Goal: Transaction & Acquisition: Purchase product/service

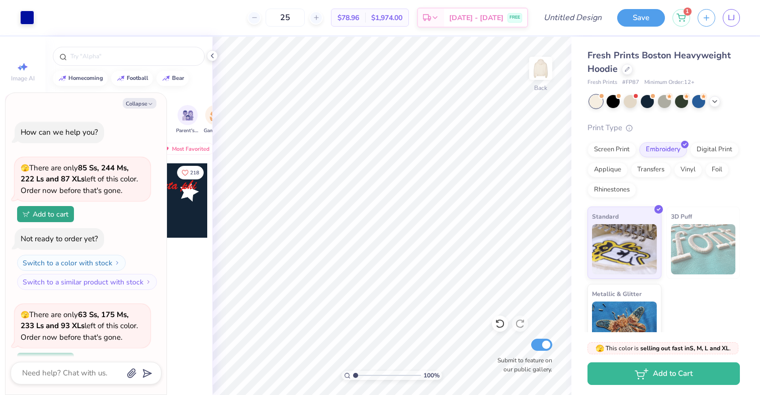
scroll to position [1010, 0]
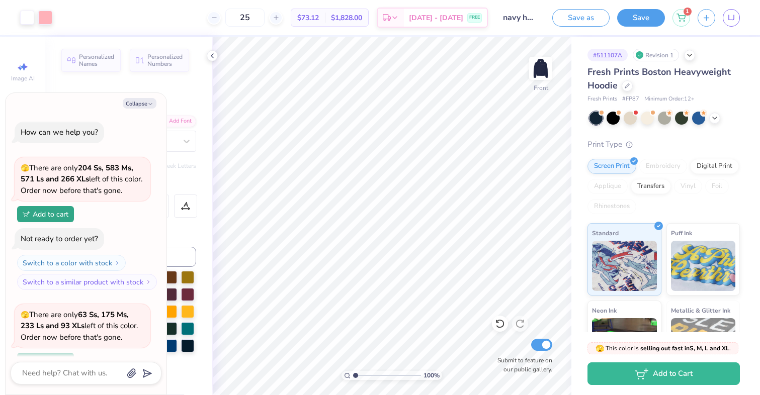
scroll to position [289, 0]
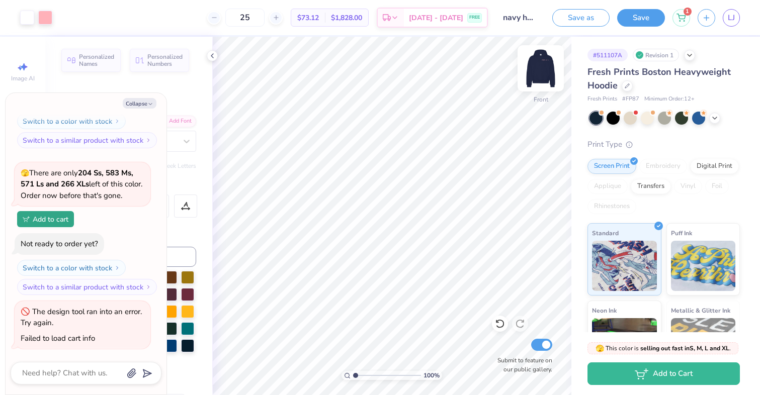
click at [538, 69] on img at bounding box center [541, 68] width 40 height 40
click at [538, 69] on img at bounding box center [541, 68] width 20 height 20
type textarea "x"
click at [739, 19] on link "LJ" at bounding box center [731, 18] width 17 height 18
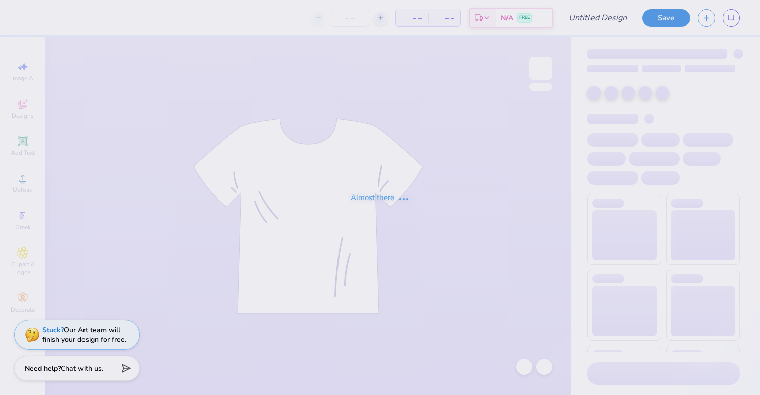
type input "navy sweatpant"
type input "25"
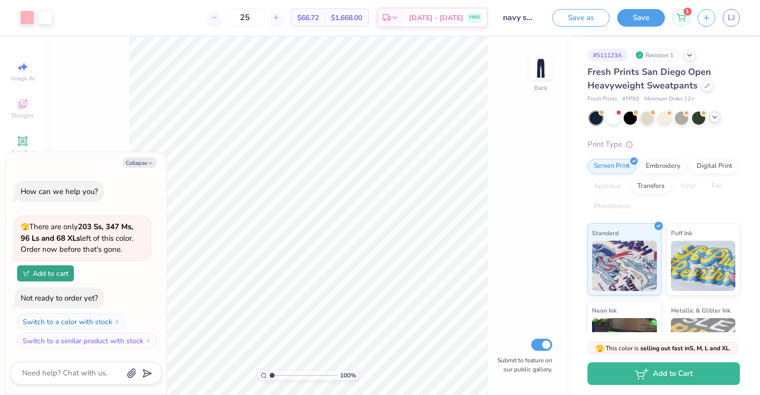
click at [712, 117] on icon at bounding box center [715, 117] width 8 height 8
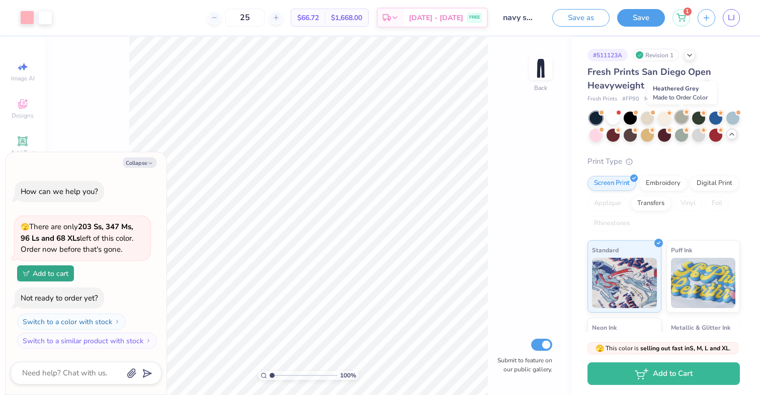
click at [680, 118] on div at bounding box center [681, 117] width 13 height 13
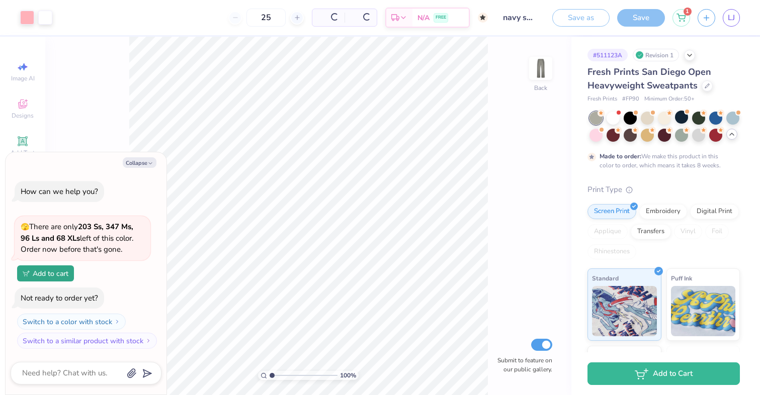
type textarea "x"
type input "50"
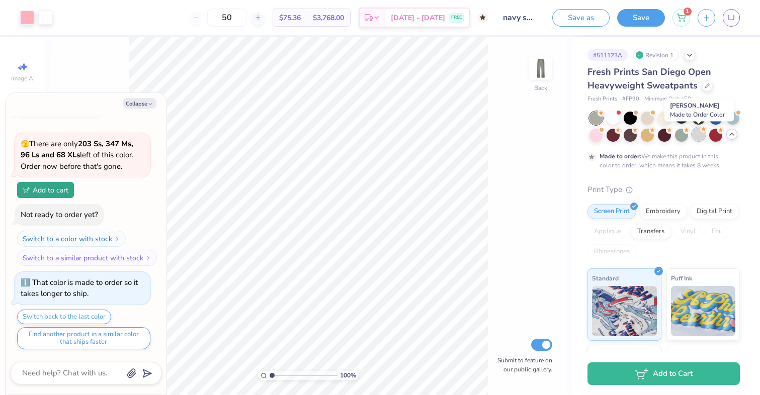
click at [701, 132] on icon at bounding box center [703, 129] width 7 height 7
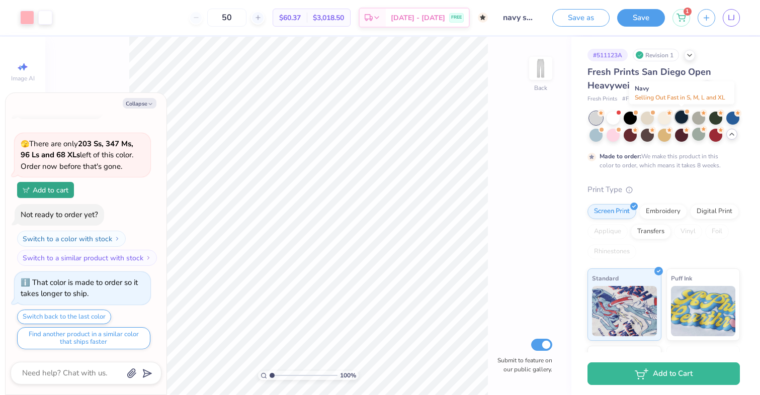
click at [686, 119] on div at bounding box center [681, 117] width 13 height 13
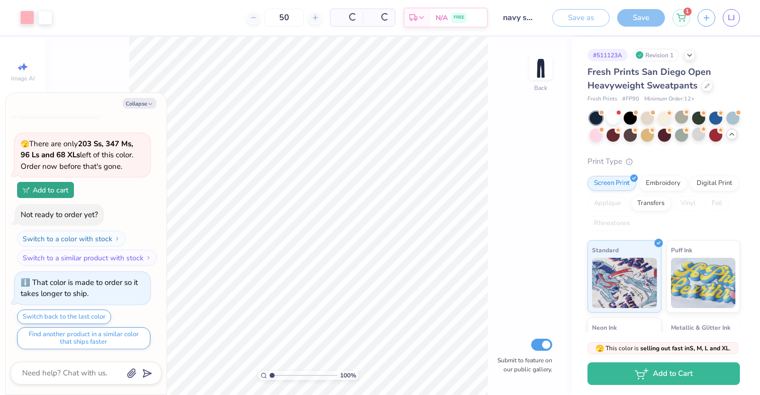
scroll to position [232, 0]
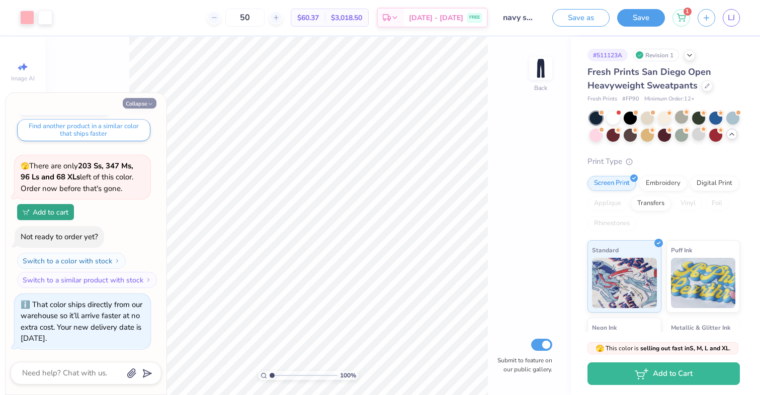
click at [131, 103] on button "Collapse" at bounding box center [140, 103] width 34 height 11
type textarea "x"
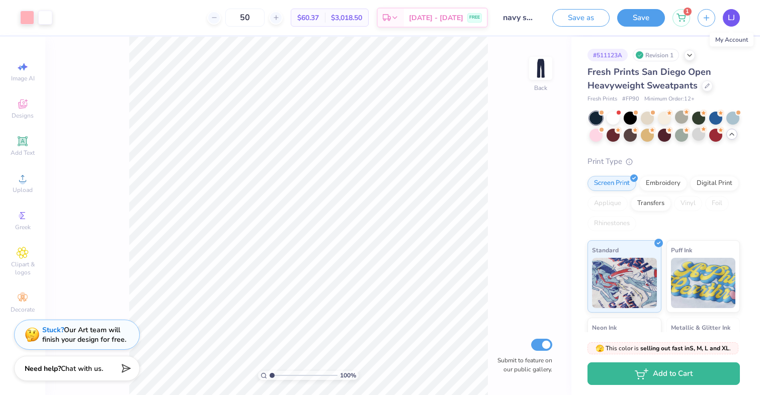
click at [728, 16] on span "LJ" at bounding box center [731, 18] width 7 height 12
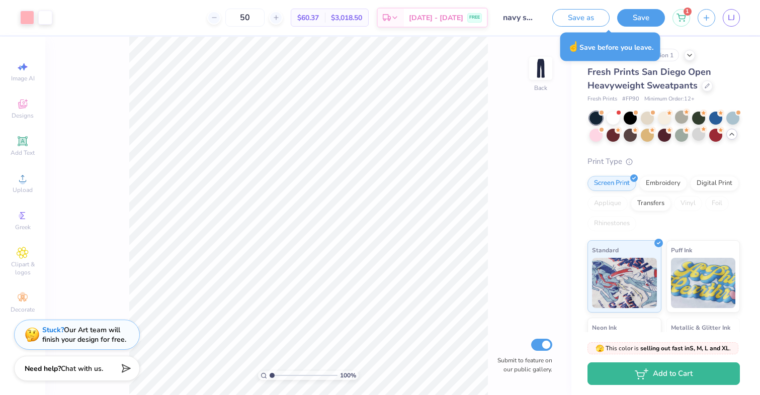
click at [723, 22] on div "LJ" at bounding box center [731, 18] width 17 height 18
click at [732, 16] on span "LJ" at bounding box center [731, 18] width 7 height 12
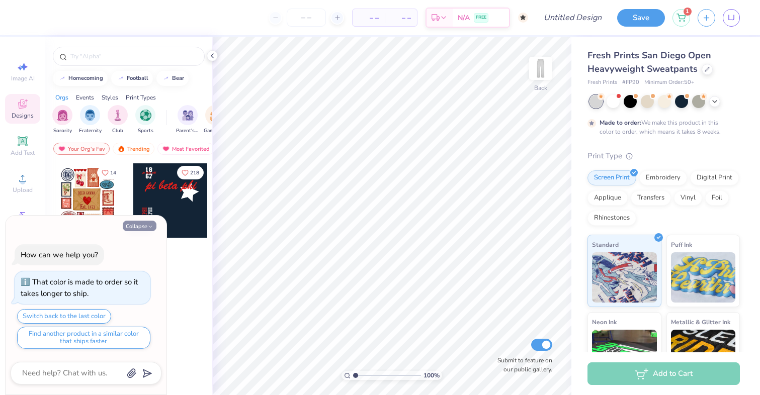
click at [132, 224] on button "Collapse" at bounding box center [140, 226] width 34 height 11
type textarea "x"
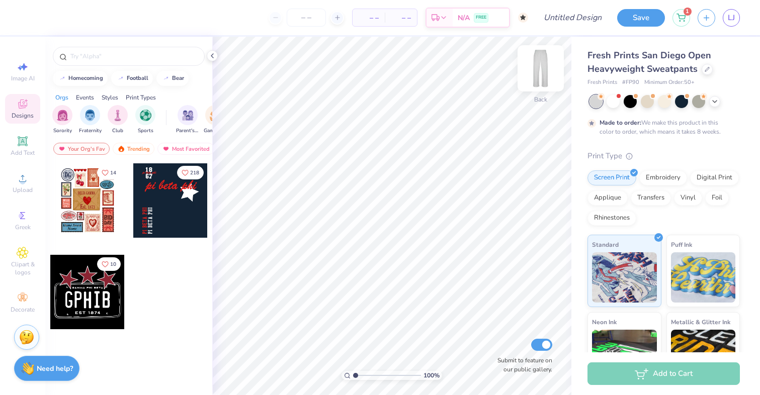
click at [544, 73] on img at bounding box center [541, 68] width 40 height 40
click at [17, 152] on span "Add Text" at bounding box center [23, 153] width 24 height 8
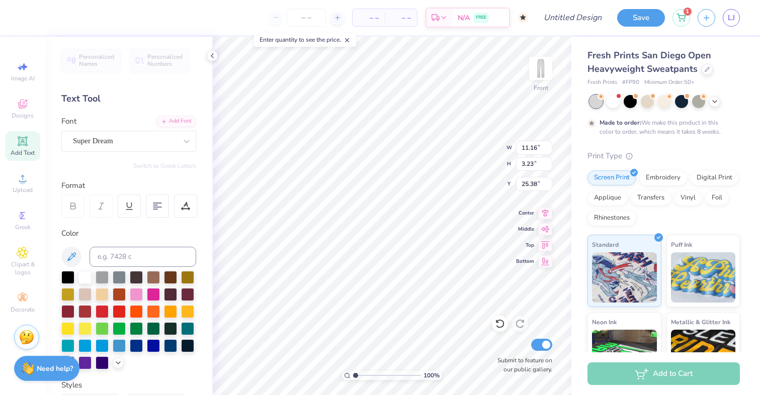
type textarea "Alpha Omega Epsilon"
type input "4.25"
type textarea "Alpha Omega Epsilon"
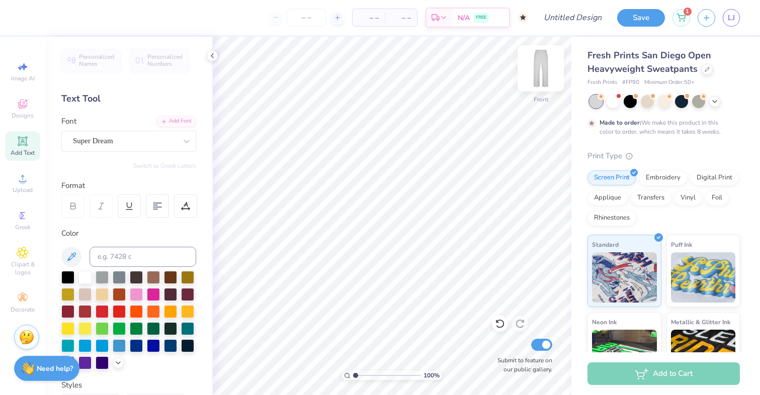
click at [535, 65] on img at bounding box center [541, 68] width 40 height 40
type input "6.88"
type input "0.67"
type input "2.10"
click at [117, 362] on polyline at bounding box center [118, 362] width 4 height 2
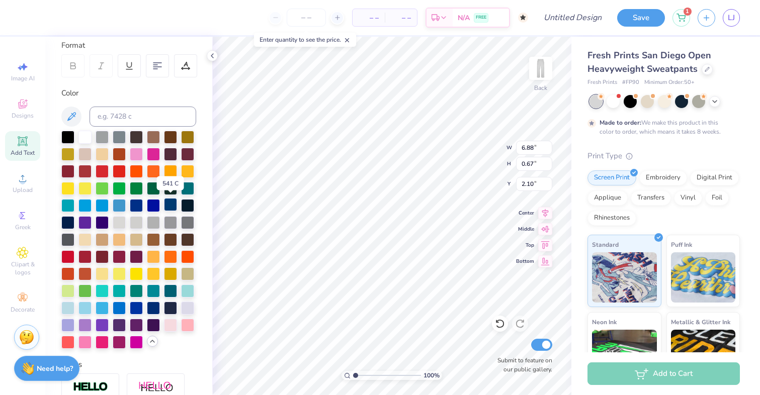
scroll to position [143, 0]
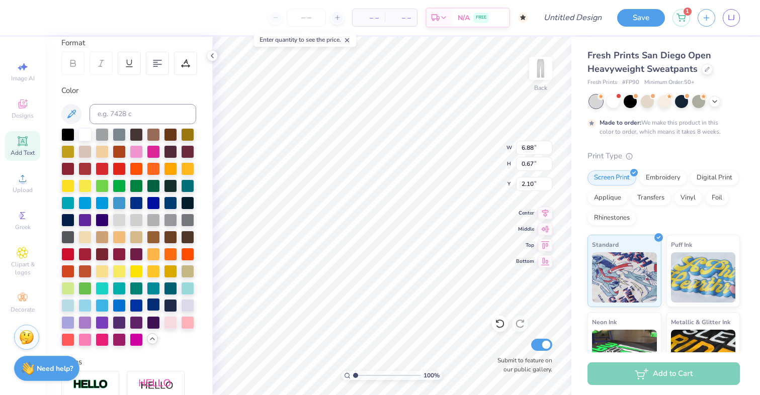
click at [154, 306] on div at bounding box center [153, 304] width 13 height 13
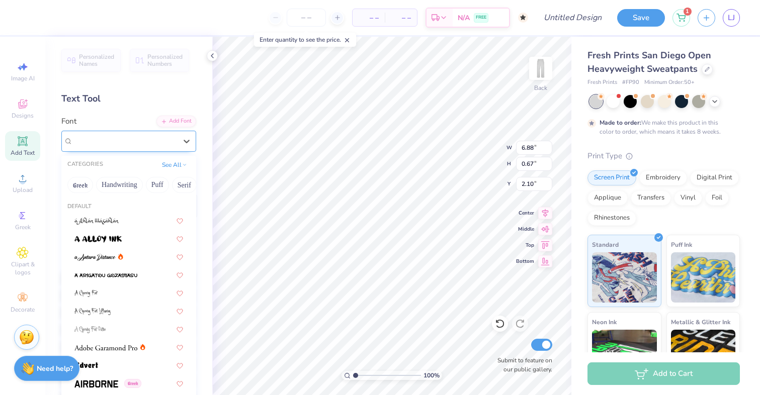
click at [102, 134] on div at bounding box center [125, 141] width 104 height 14
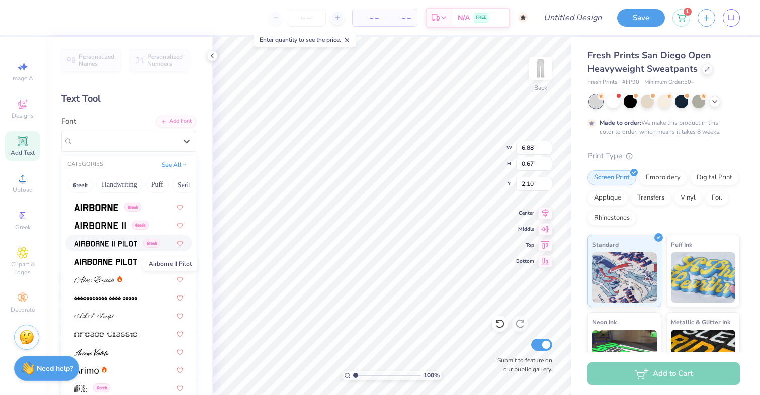
scroll to position [177, 0]
click at [100, 205] on img at bounding box center [96, 207] width 44 height 7
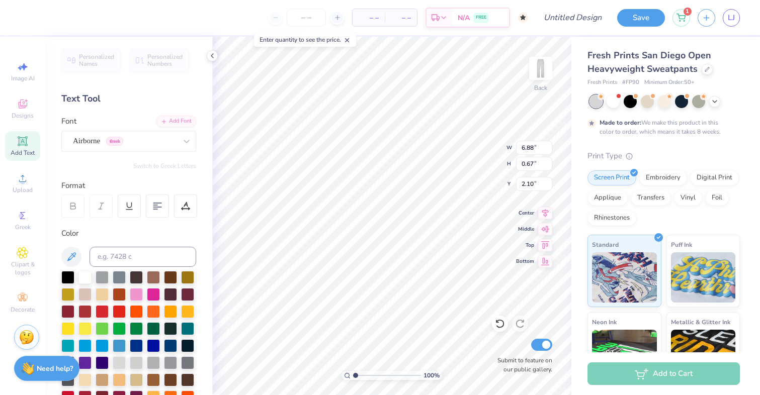
type input "7.96"
type input "0.53"
type input "2.17"
click at [112, 140] on div "Airborne Greek" at bounding box center [125, 141] width 106 height 16
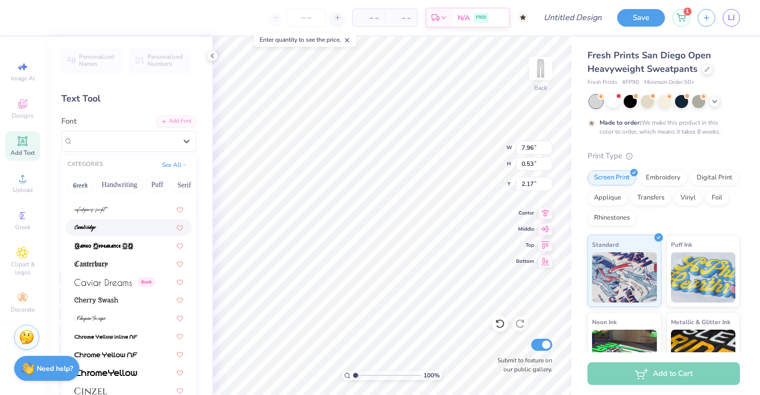
scroll to position [1029, 0]
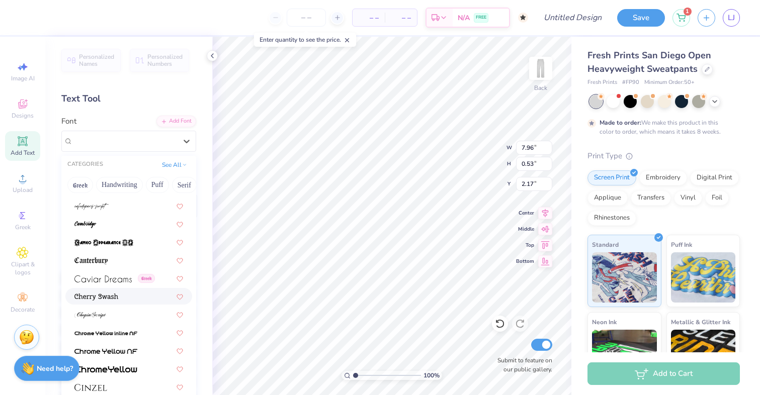
click at [112, 298] on img at bounding box center [96, 297] width 44 height 7
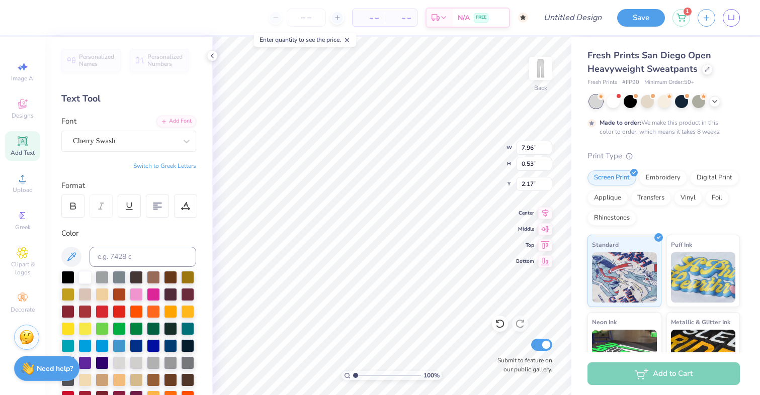
type input "7.29"
type input "0.71"
type input "2.08"
click at [137, 135] on div "Cherry Swash" at bounding box center [125, 141] width 106 height 16
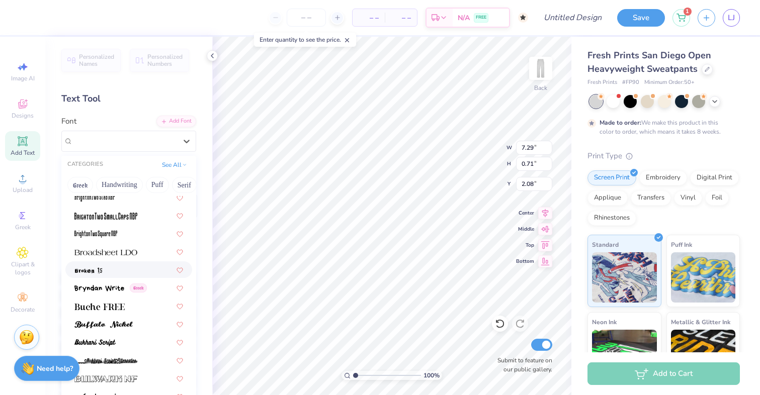
scroll to position [846, 0]
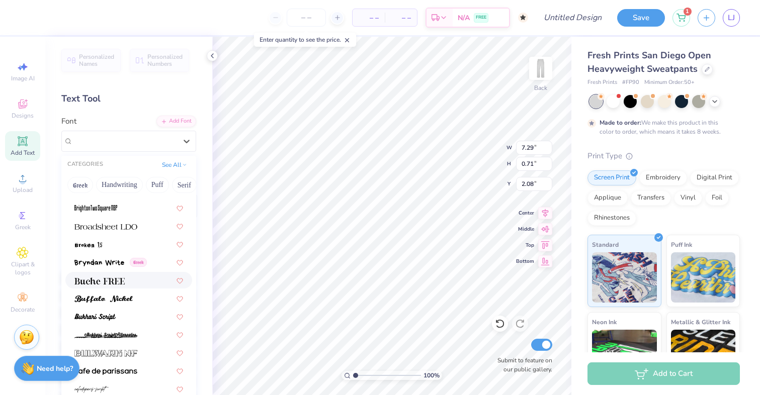
click at [120, 276] on span at bounding box center [99, 280] width 50 height 11
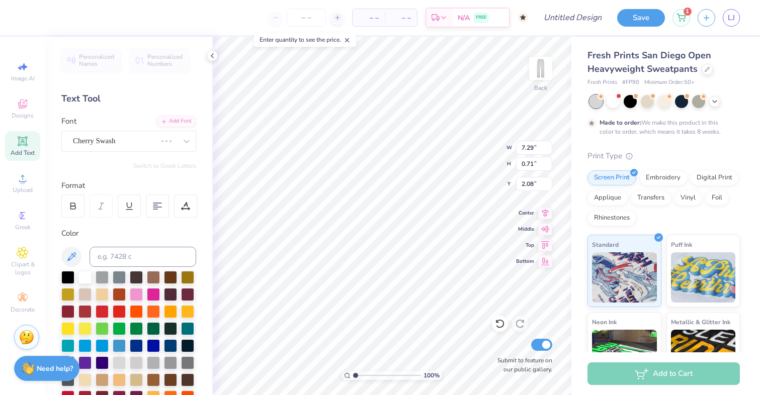
type input "7.04"
type input "0.74"
type input "2.06"
type input "4.89"
type input "0.51"
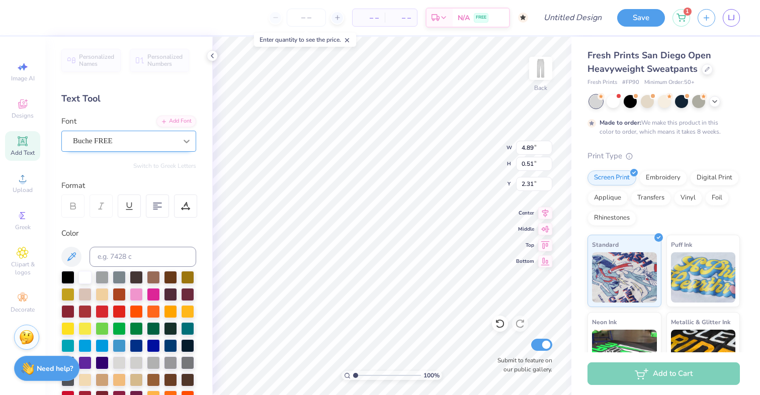
type input "2.31"
type input "6.06"
type input "0.64"
type input "2.01"
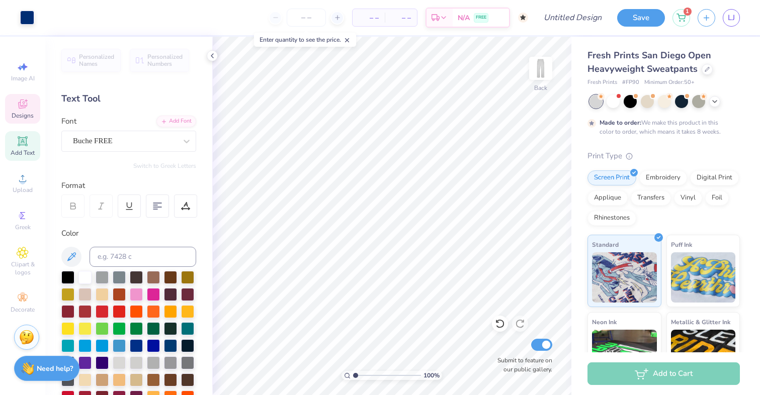
click at [28, 110] on div "Designs" at bounding box center [22, 109] width 35 height 30
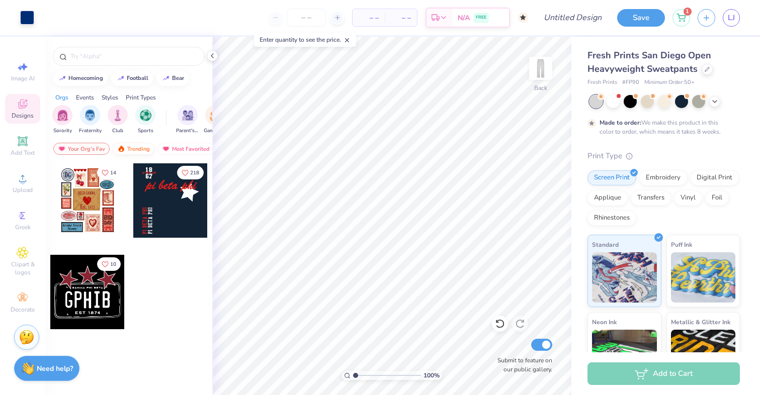
click at [117, 149] on img at bounding box center [121, 148] width 8 height 7
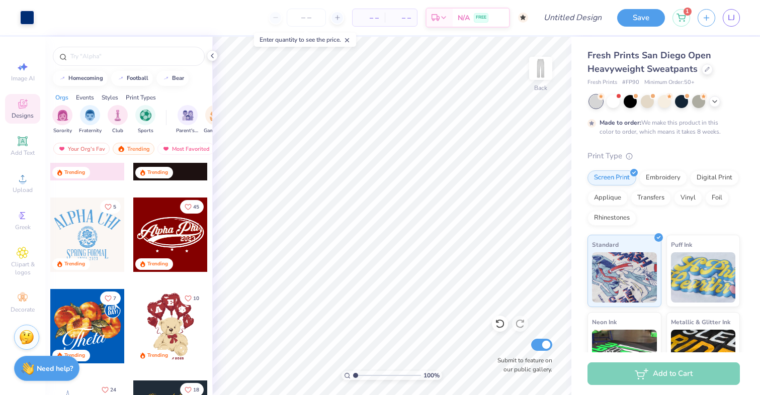
scroll to position [243, 0]
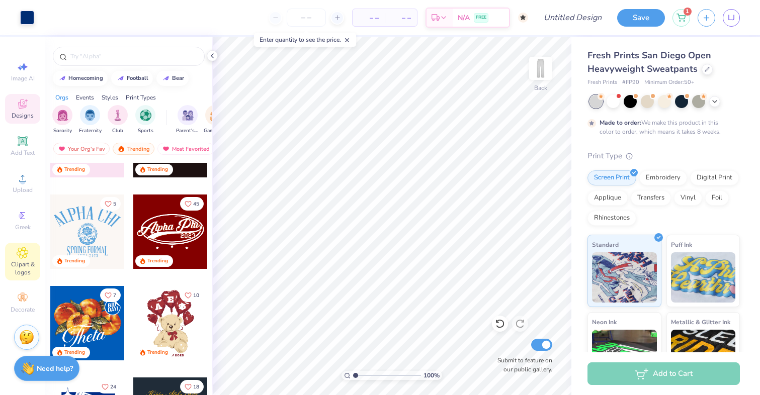
click at [24, 263] on span "Clipart & logos" at bounding box center [22, 269] width 35 height 16
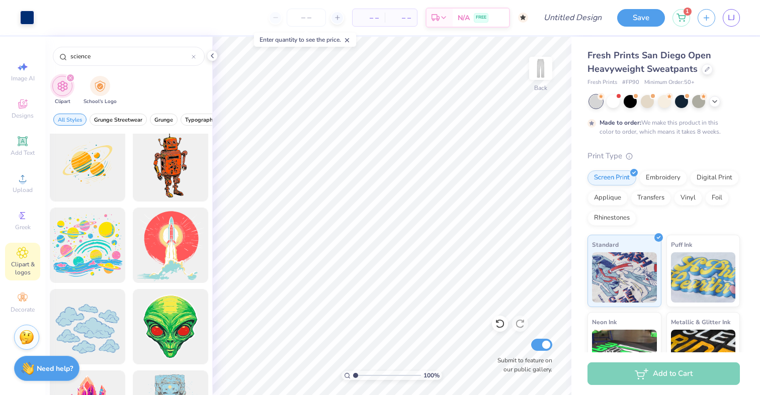
scroll to position [87, 0]
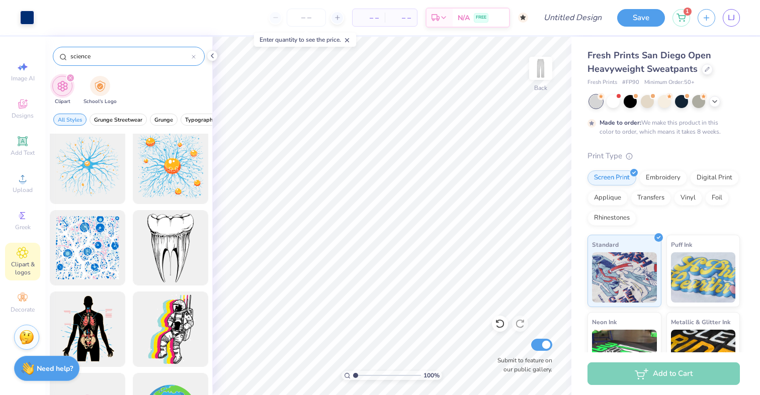
type input "science"
drag, startPoint x: 118, startPoint y: 48, endPoint x: 100, endPoint y: 57, distance: 19.6
click at [100, 57] on div "science" at bounding box center [129, 56] width 152 height 19
drag, startPoint x: 100, startPoint y: 57, endPoint x: 66, endPoint y: 57, distance: 33.7
click at [66, 57] on div "science" at bounding box center [129, 56] width 152 height 19
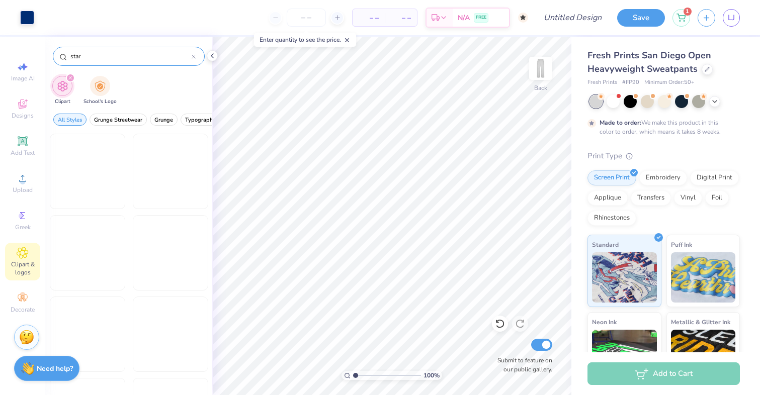
type input "star"
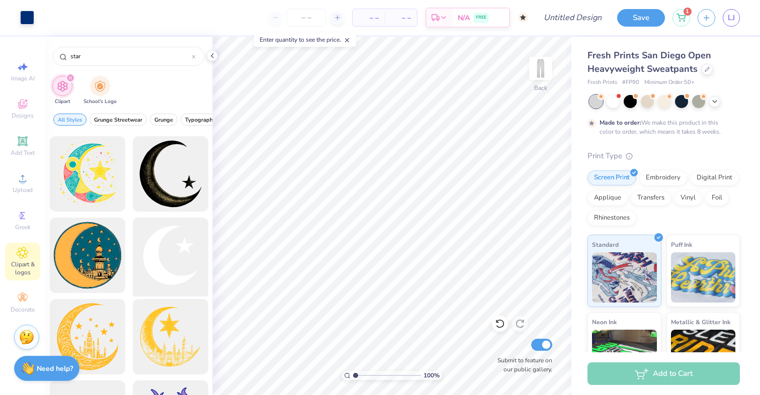
scroll to position [327, 0]
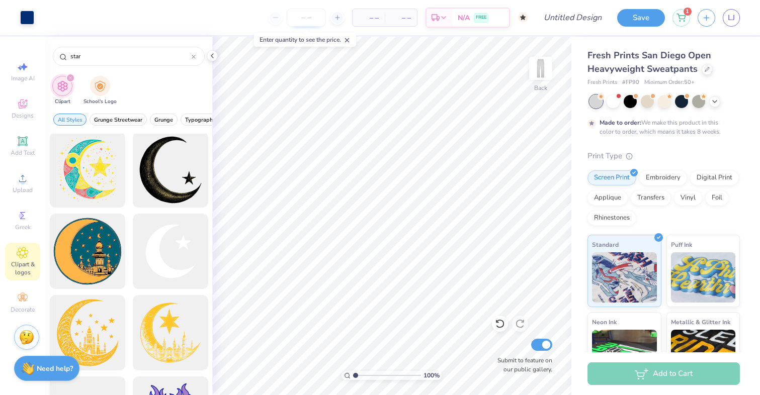
click at [313, 22] on input "number" at bounding box center [306, 18] width 39 height 18
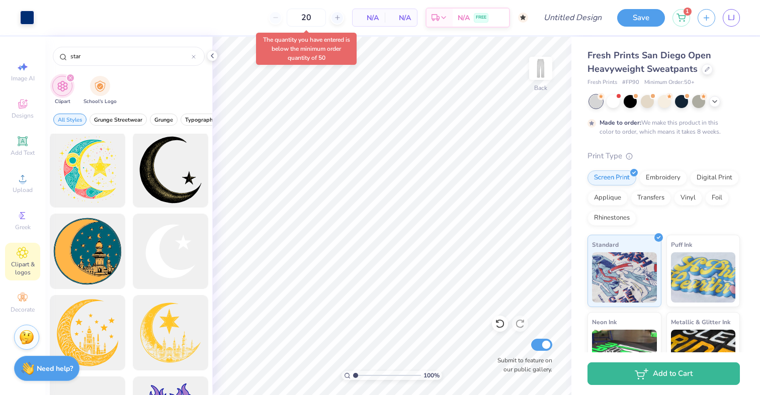
type input "50"
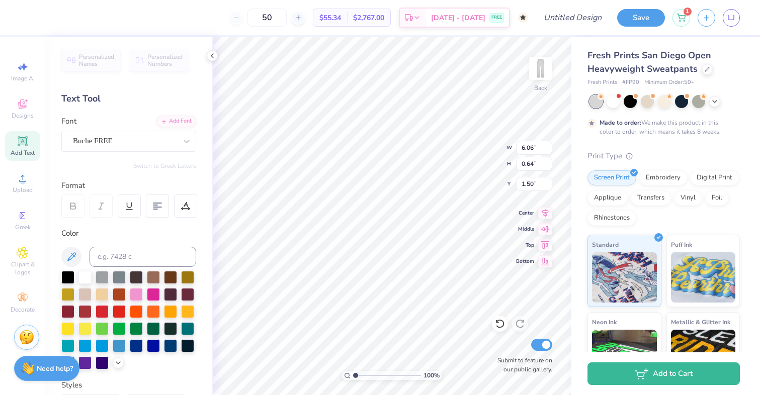
type input "1.64"
